Goal: Task Accomplishment & Management: Use online tool/utility

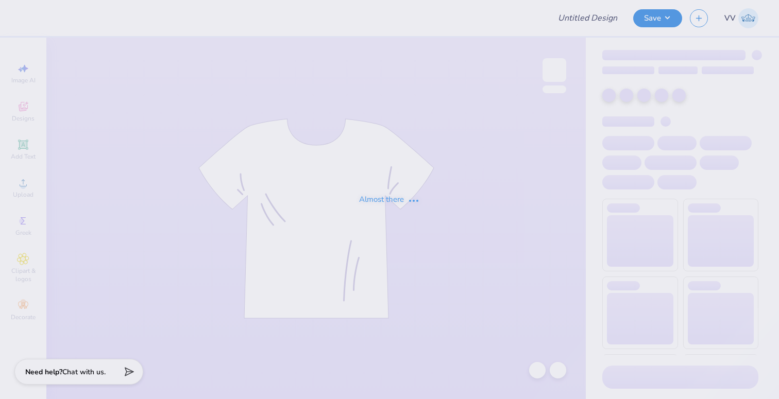
type input "Bobcat Belles"
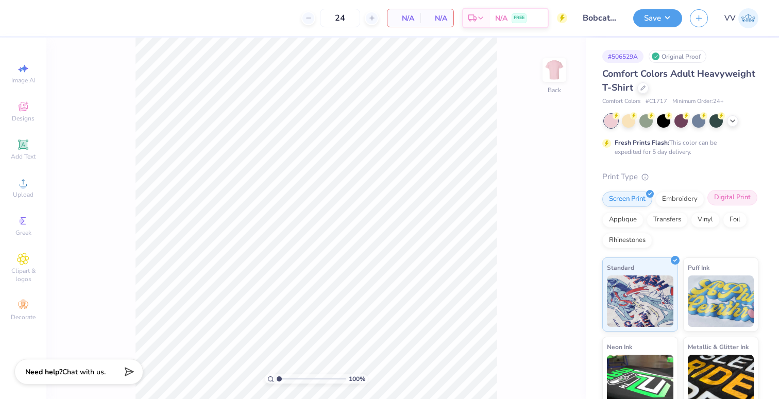
click at [734, 197] on div "Digital Print" at bounding box center [733, 197] width 50 height 15
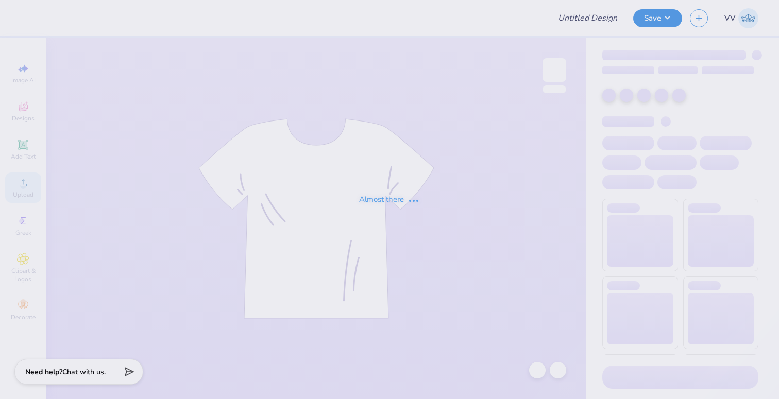
type input "Bobcat Belles"
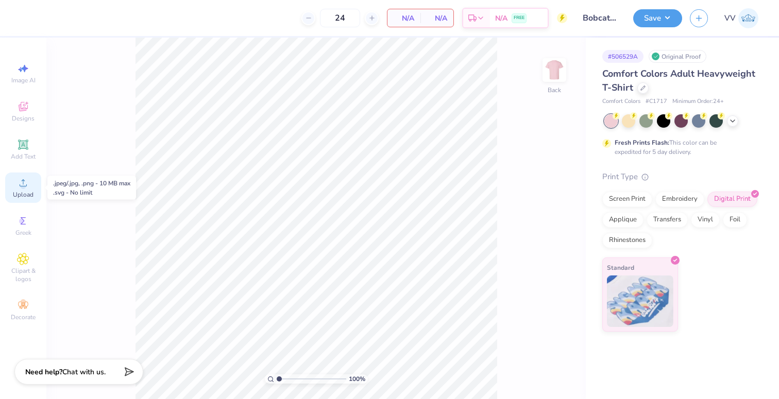
click at [19, 185] on icon at bounding box center [23, 183] width 12 height 12
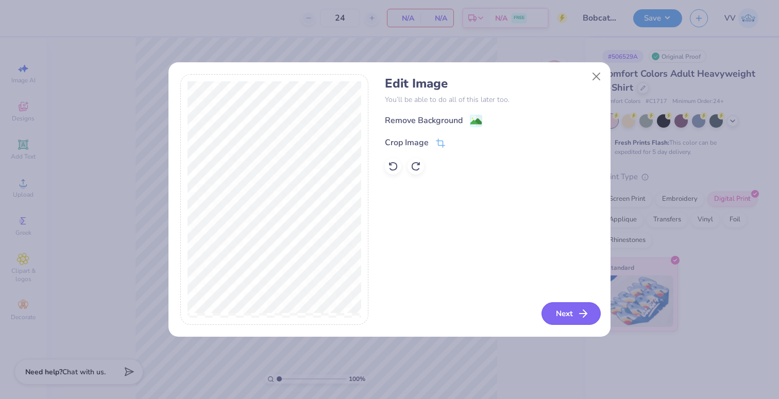
click at [572, 317] on button "Next" at bounding box center [571, 314] width 59 height 23
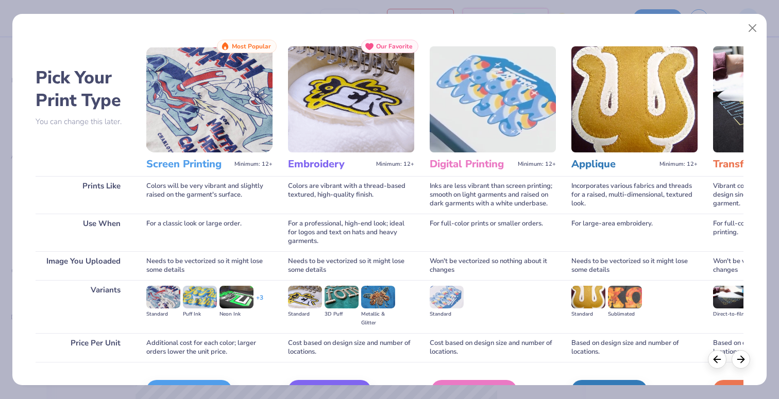
scroll to position [2, 0]
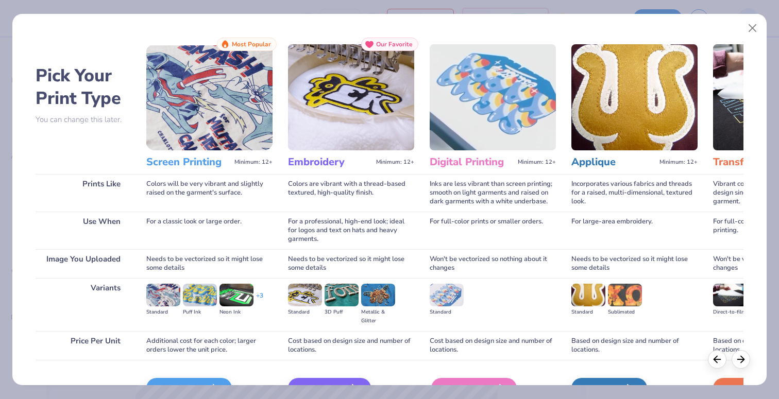
click at [487, 381] on div "Digital Print" at bounding box center [474, 388] width 86 height 21
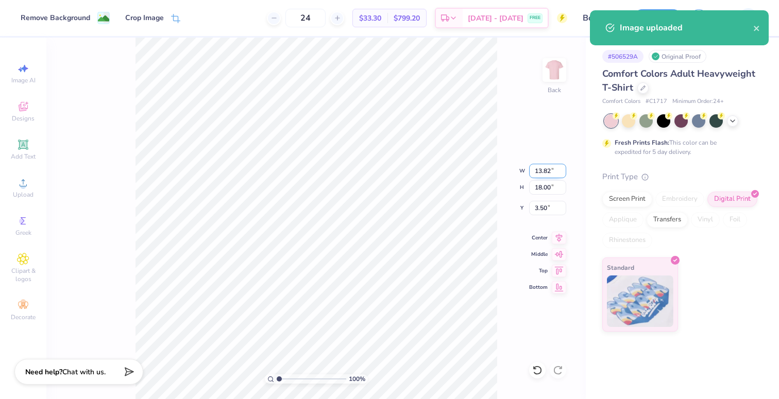
click at [544, 171] on input "13.82" at bounding box center [547, 171] width 37 height 14
type input "12.00"
type input "15.63"
type input "4.68"
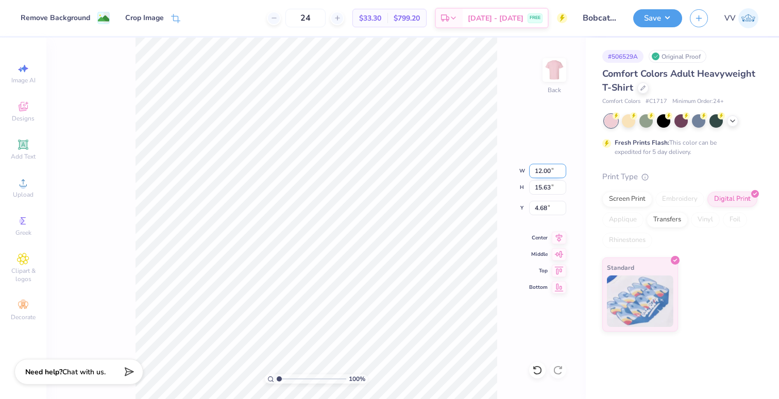
click at [544, 178] on input "12.00" at bounding box center [547, 171] width 37 height 14
type input "11.50"
type input "14.98"
type input "3.00"
click at [655, 16] on button "Save" at bounding box center [657, 17] width 49 height 18
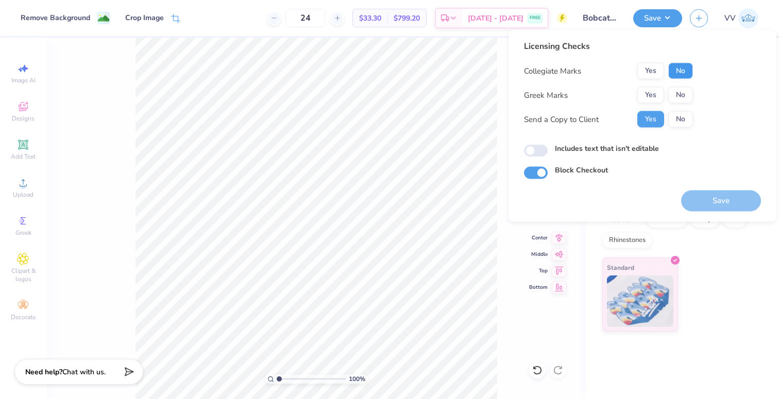
click at [680, 73] on button "No" at bounding box center [680, 71] width 25 height 16
click at [681, 90] on button "No" at bounding box center [680, 95] width 25 height 16
click at [532, 153] on input "Includes text that isn't editable" at bounding box center [536, 151] width 24 height 12
checkbox input "true"
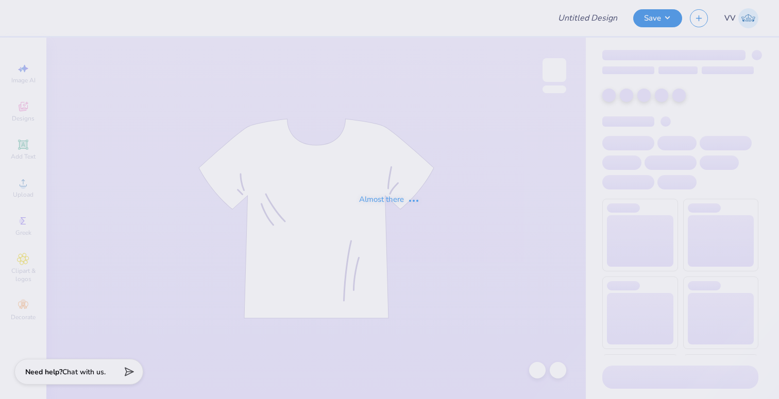
type input "1977 shorts"
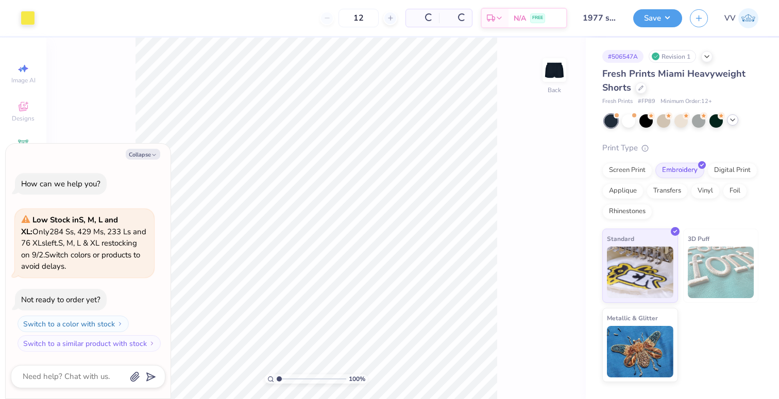
click at [732, 122] on icon at bounding box center [733, 120] width 8 height 8
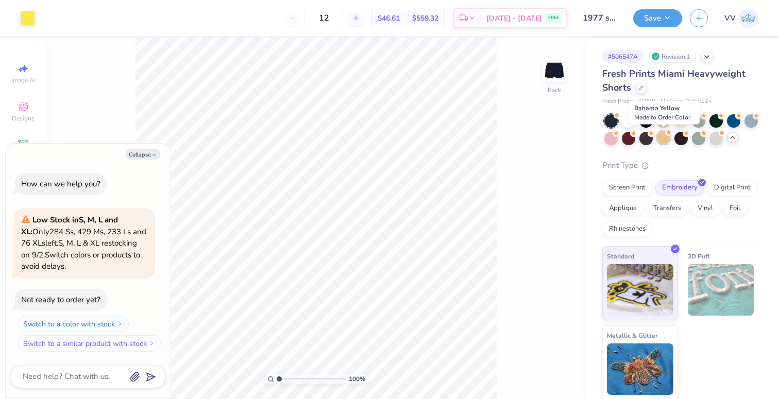
click at [659, 138] on div at bounding box center [663, 137] width 13 height 13
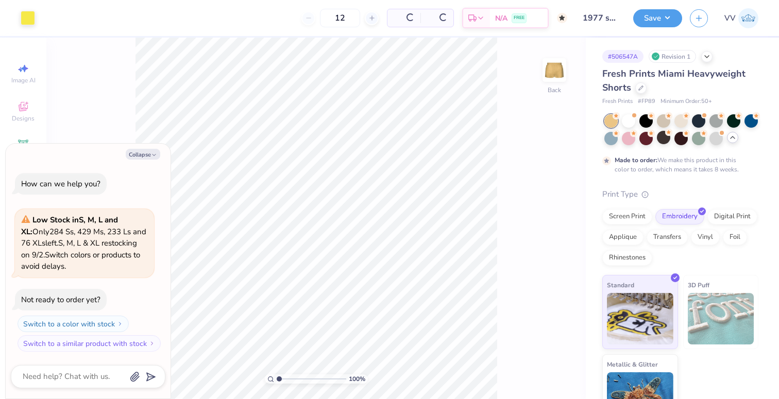
type textarea "x"
type input "50"
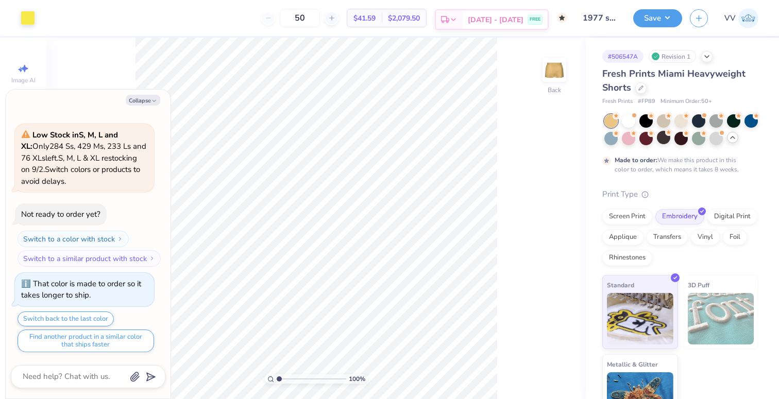
type textarea "x"
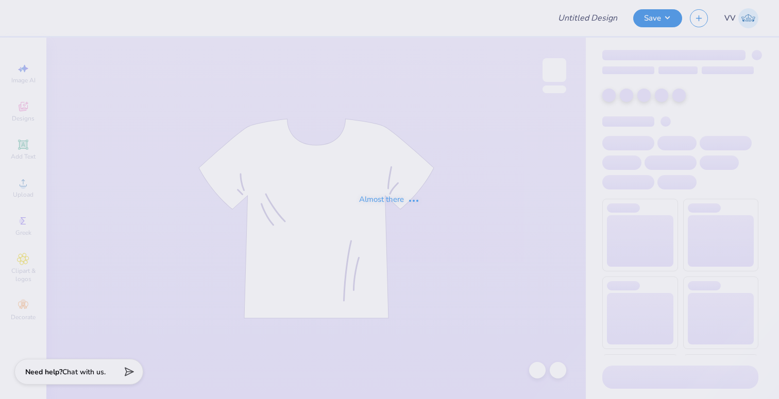
type input "AGD Dad's Weekend 25"
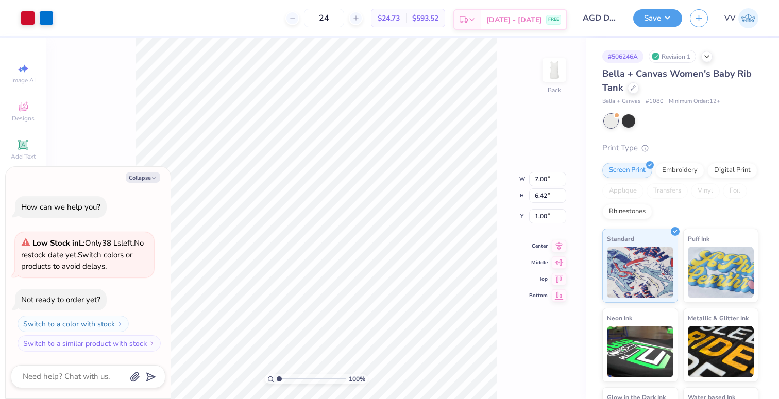
type textarea "x"
type input "2.87"
click at [292, 380] on input "range" at bounding box center [312, 379] width 70 height 9
type textarea "x"
